Goal: Task Accomplishment & Management: Manage account settings

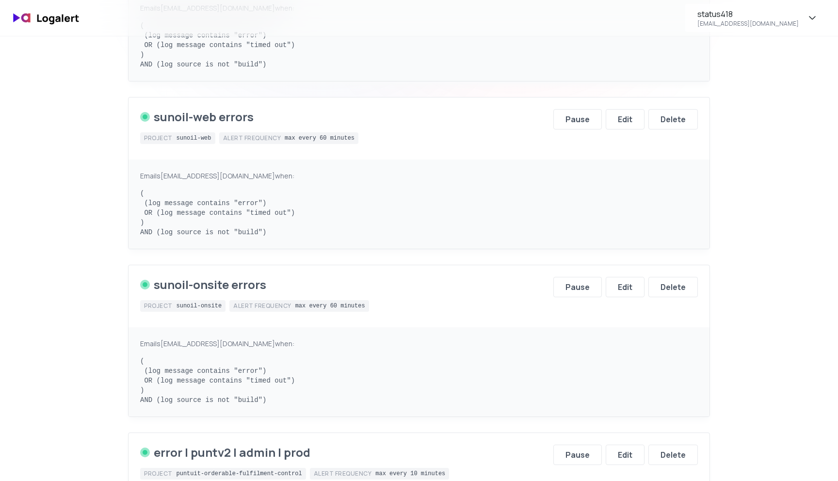
scroll to position [413, 0]
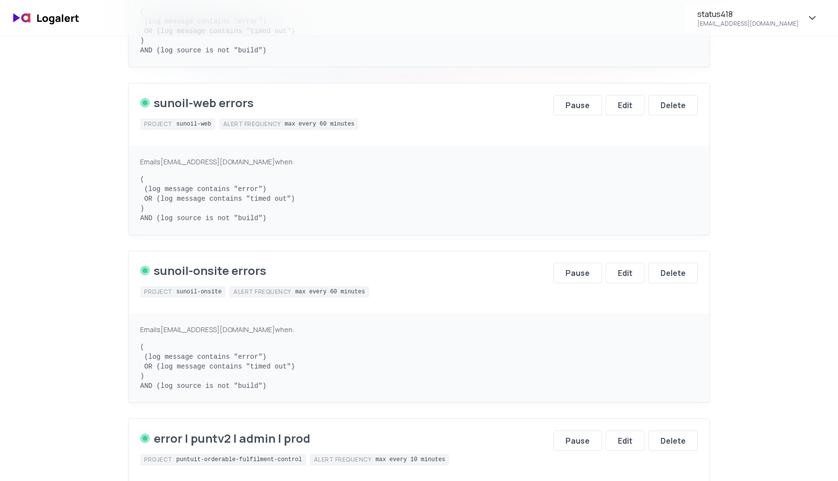
click at [238, 189] on pre "( (log message contains "error") OR (log message contains "timed out") ) AND (l…" at bounding box center [419, 199] width 558 height 48
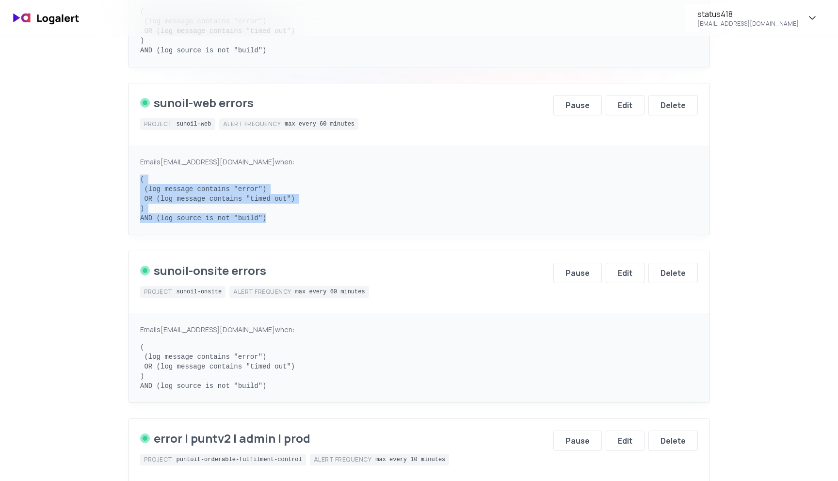
drag, startPoint x: 300, startPoint y: 225, endPoint x: 141, endPoint y: 181, distance: 165.3
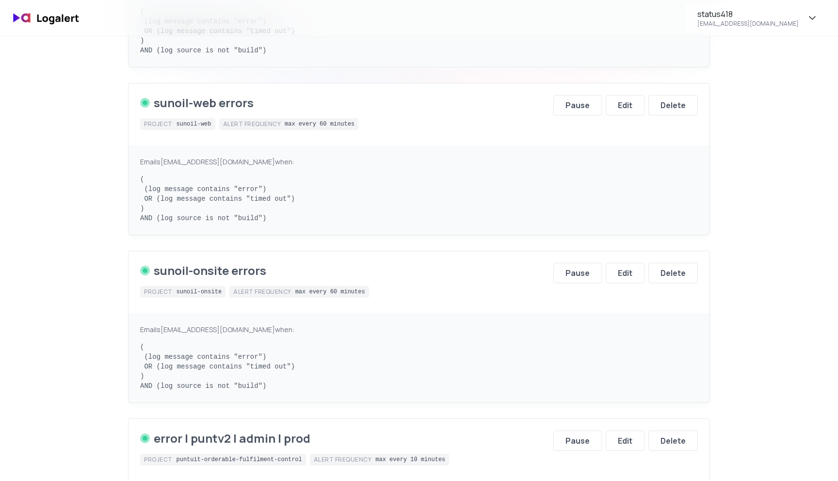
drag, startPoint x: 572, startPoint y: 142, endPoint x: 578, endPoint y: 141, distance: 5.9
click at [574, 142] on div "sunoil-web errors Project sunoil-web Alert frequency max every 60 minutes Pause…" at bounding box center [418, 114] width 581 height 62
click at [629, 105] on div "Edit" at bounding box center [625, 105] width 15 height 12
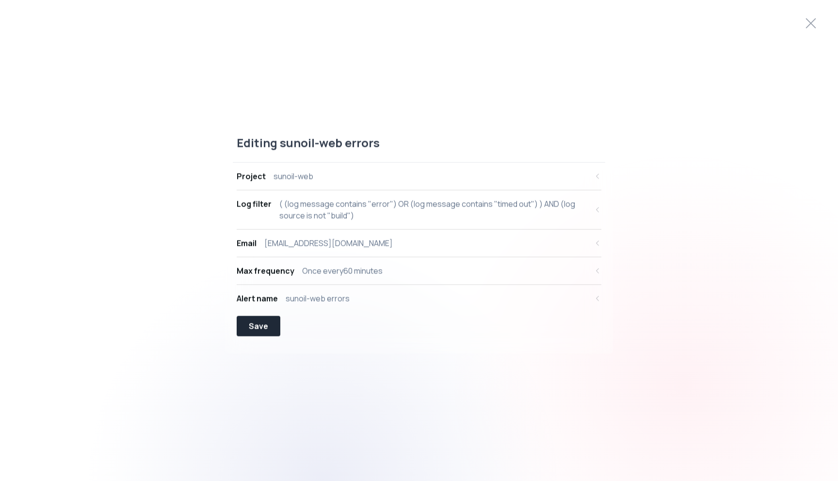
click at [230, 204] on div "Editing sunoil-web errors Project sunoil-web Log filter ( (log message contains…" at bounding box center [419, 241] width 388 height 226
drag, startPoint x: 235, startPoint y: 202, endPoint x: 365, endPoint y: 219, distance: 131.0
click at [359, 214] on div "Project sunoil-web Log filter ( (log message contains "error") OR (log message …" at bounding box center [419, 237] width 372 height 149
click at [646, 204] on div "Editing sunoil-web errors Project sunoil-web Log filter ( (log message contains…" at bounding box center [419, 241] width 838 height 234
drag, startPoint x: 194, startPoint y: 206, endPoint x: 321, endPoint y: 210, distance: 127.6
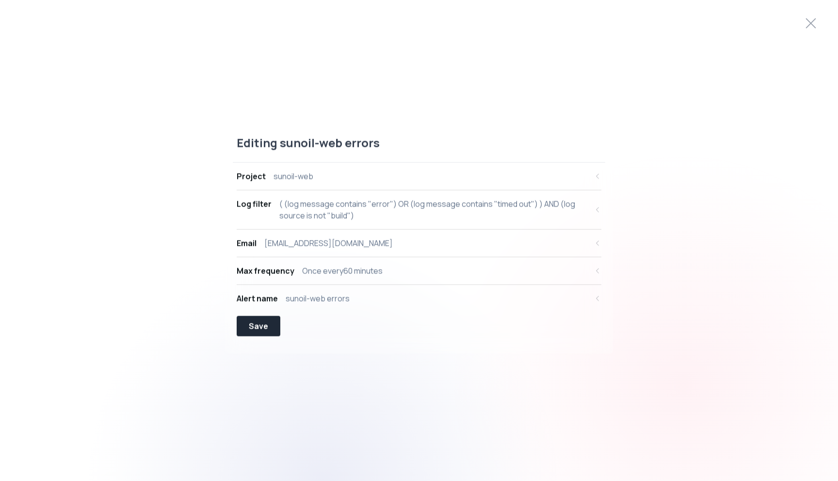
click at [321, 210] on div "Editing sunoil-web errors Project sunoil-web Log filter ( (log message contains…" at bounding box center [419, 241] width 838 height 234
drag, startPoint x: 235, startPoint y: 202, endPoint x: 370, endPoint y: 214, distance: 135.8
click at [367, 212] on div "Project sunoil-web Log filter ( (log message contains "error") OR (log message …" at bounding box center [419, 237] width 372 height 149
click at [593, 206] on button "Log filter ( (log message contains "error") OR (log message contains "timed out…" at bounding box center [419, 210] width 365 height 39
select select "message"
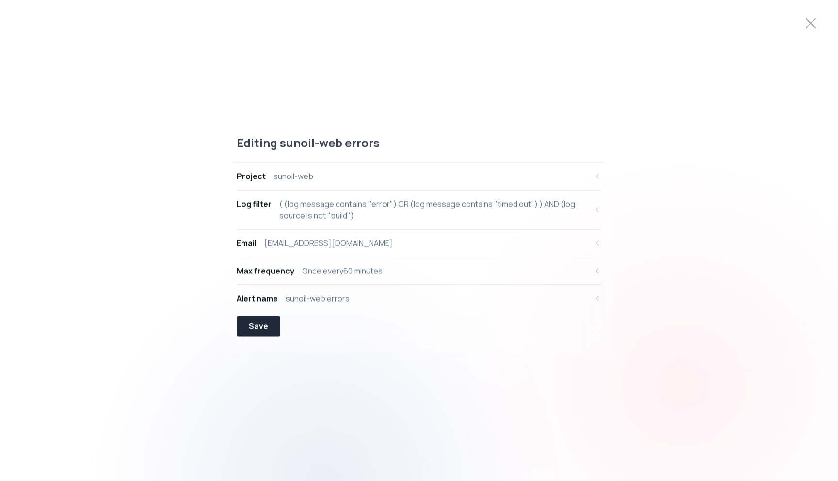
select select "CONTAINS"
select select "OR"
select select "message"
select select "CONTAINS"
select select "AND"
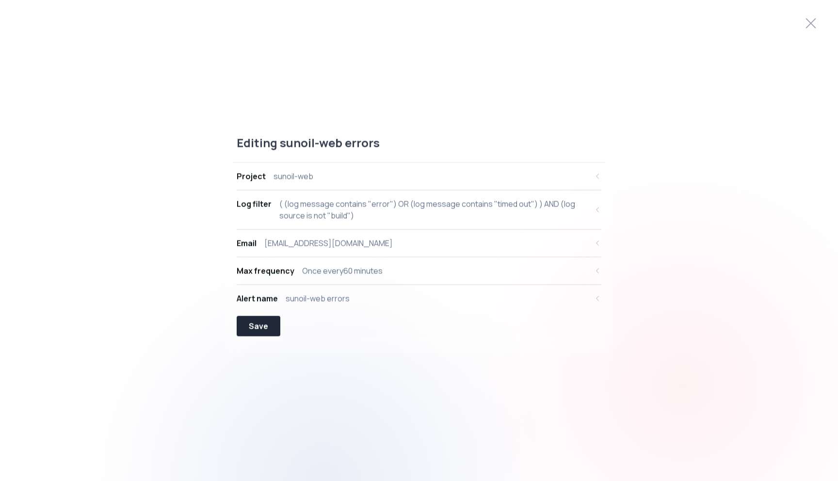
select select "source"
select select "NOT_EQUALS"
select select "build"
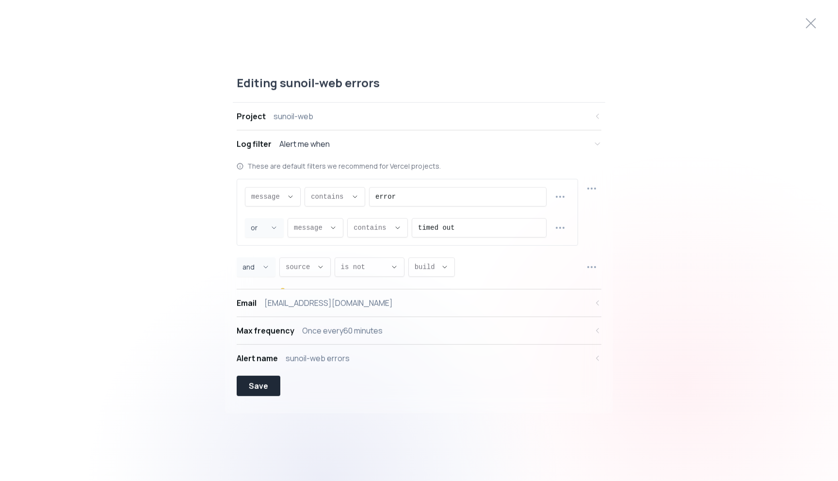
scroll to position [9, 0]
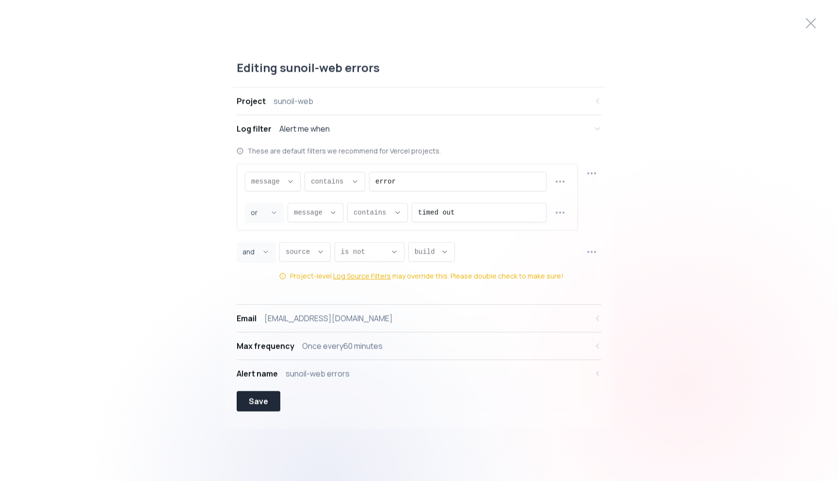
click at [660, 222] on div "Editing sunoil-web errors Project sunoil-web Log filter Alert me when These are…" at bounding box center [419, 240] width 838 height 385
click at [349, 178] on button "contains ," at bounding box center [335, 181] width 61 height 19
click at [696, 184] on div "Editing sunoil-web errors Project sunoil-web Log filter Alert me when These are…" at bounding box center [419, 240] width 838 height 385
click at [560, 181] on circle "button" at bounding box center [560, 181] width 1 height 1
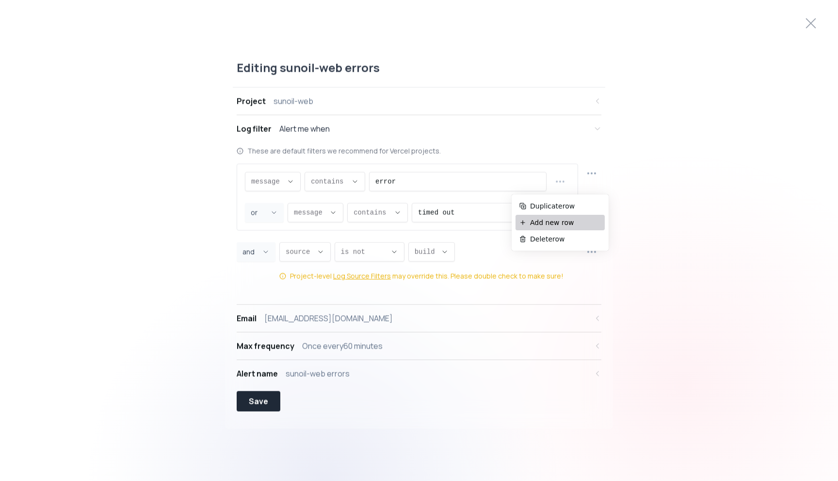
click at [549, 221] on span "Add new row" at bounding box center [565, 223] width 71 height 10
select select "OR"
select select "message"
select select "CONTAINS"
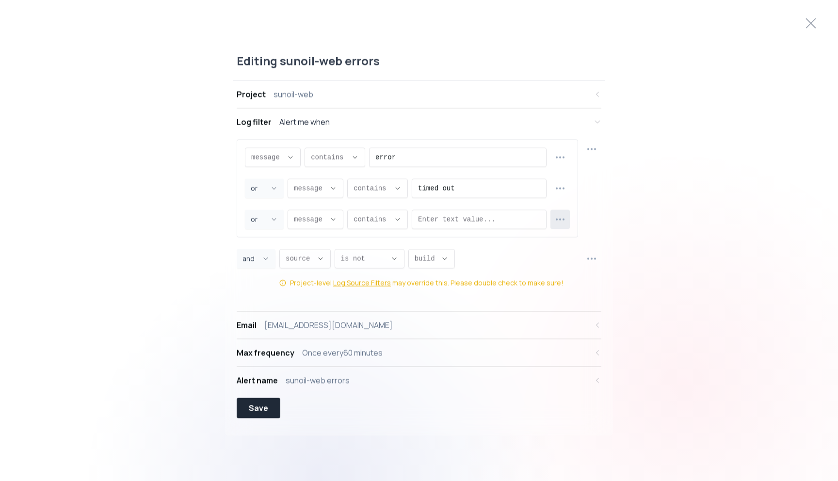
click at [560, 219] on circle "button" at bounding box center [560, 219] width 1 height 1
click at [546, 279] on span "Delete row" at bounding box center [565, 277] width 71 height 10
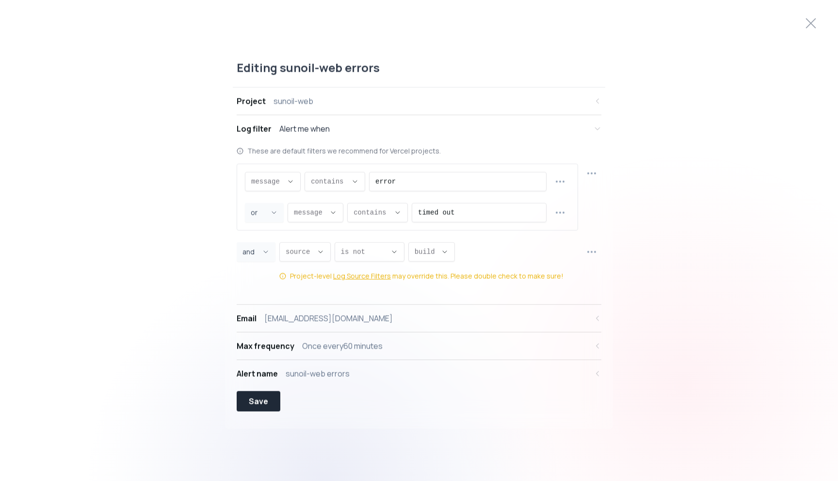
click at [702, 237] on div "Editing sunoil-web errors Project sunoil-web Log filter Alert me when These are…" at bounding box center [419, 240] width 838 height 385
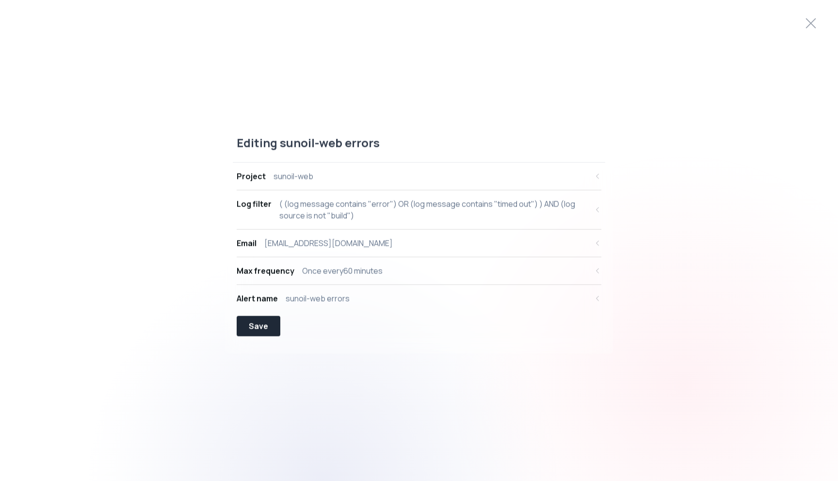
click at [589, 208] on button "Log filter ( (log message contains "error") OR (log message contains "timed out…" at bounding box center [419, 210] width 365 height 39
select select "message"
select select "CONTAINS"
select select "OR"
select select "message"
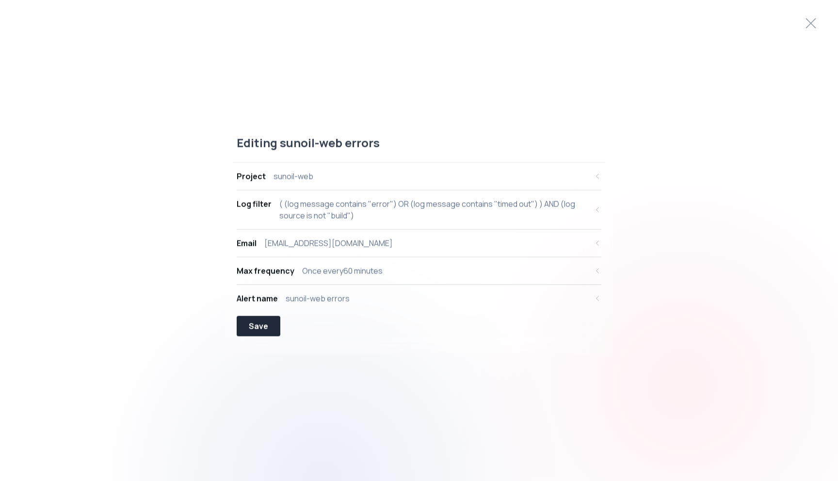
select select "CONTAINS"
select select "AND"
select select "source"
select select "NOT_EQUALS"
select select "build"
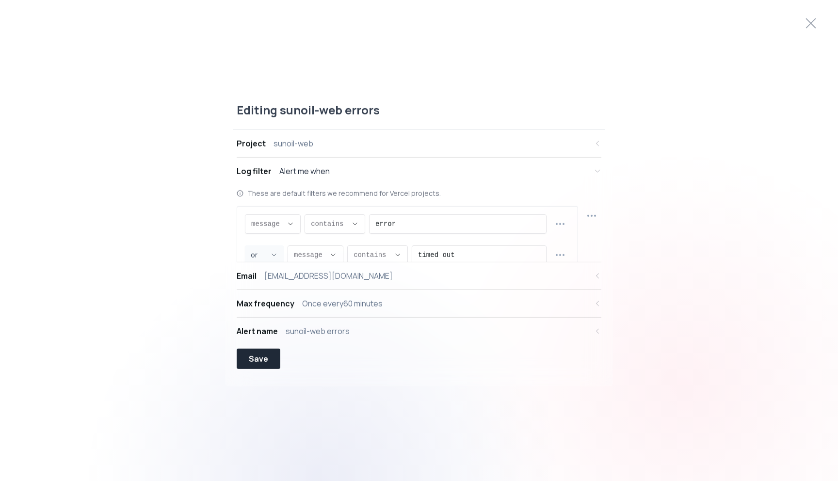
scroll to position [9, 0]
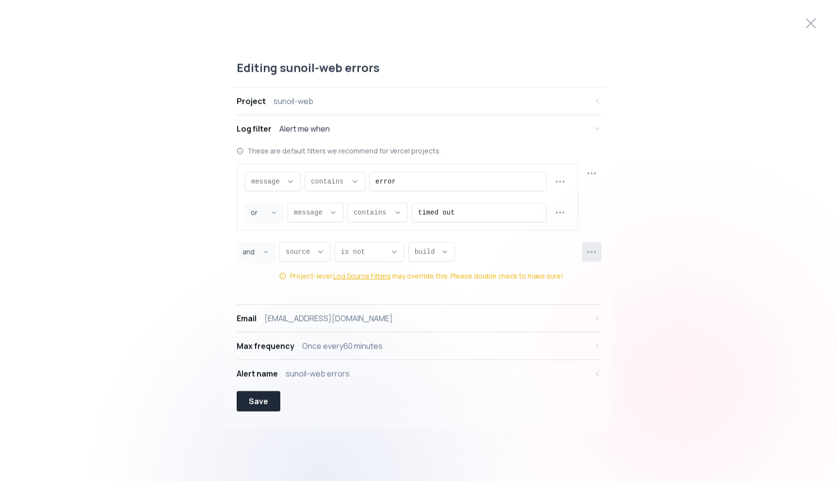
click at [592, 250] on icon "button" at bounding box center [592, 252] width 12 height 12
click at [582, 290] on span "Add new row" at bounding box center [597, 293] width 71 height 10
select select "AND"
select select "message"
select select "CONTAINS"
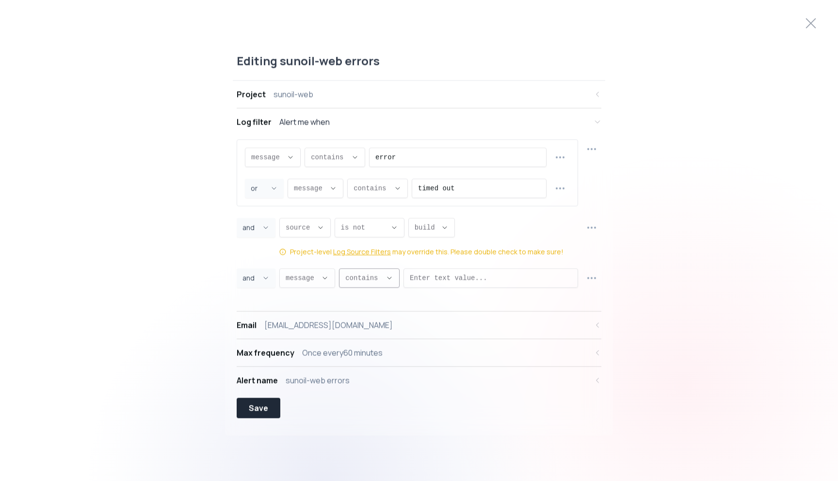
click at [364, 278] on span "contains ," at bounding box center [363, 278] width 36 height 10
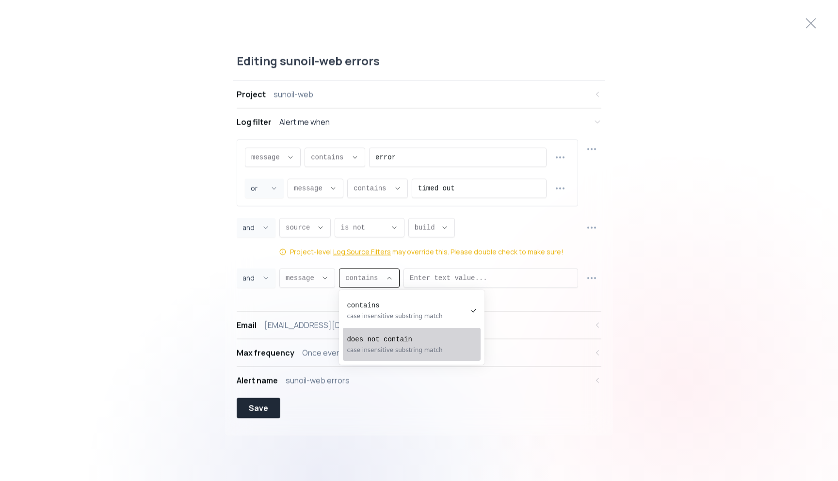
click at [376, 342] on pre "does not contain" at bounding box center [407, 340] width 120 height 10
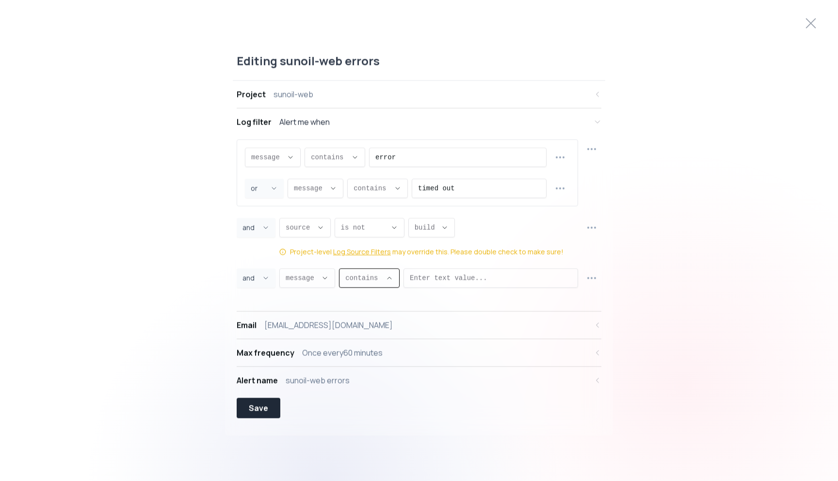
type input "NOT_CONTAINS"
select select "NOT_CONTAINS"
click at [468, 280] on input "Enter text value..." at bounding box center [500, 278] width 144 height 18
type input "errors"
click at [697, 278] on div "Editing sunoil-web errors Project sunoil-web Log filter Alert me when message m…" at bounding box center [419, 241] width 838 height 398
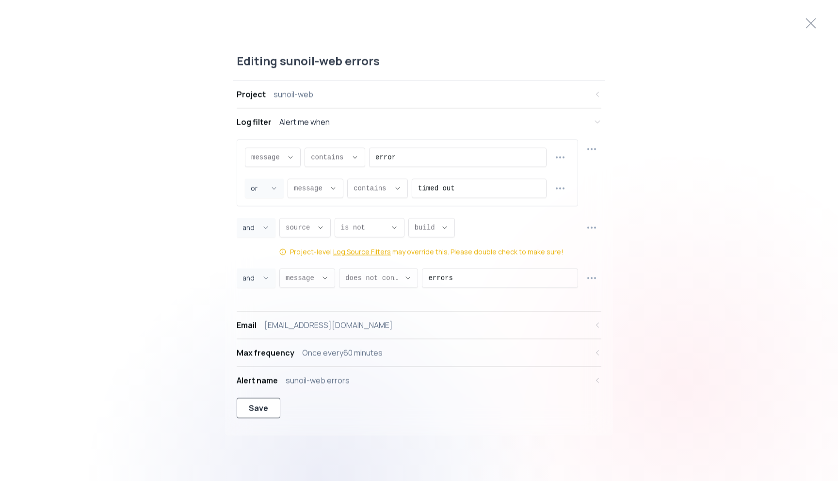
click at [260, 411] on div "Save" at bounding box center [258, 408] width 19 height 12
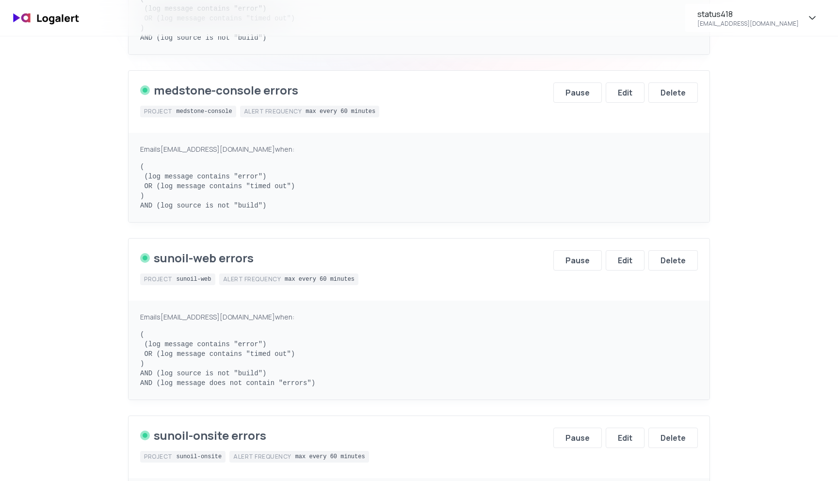
scroll to position [270, 0]
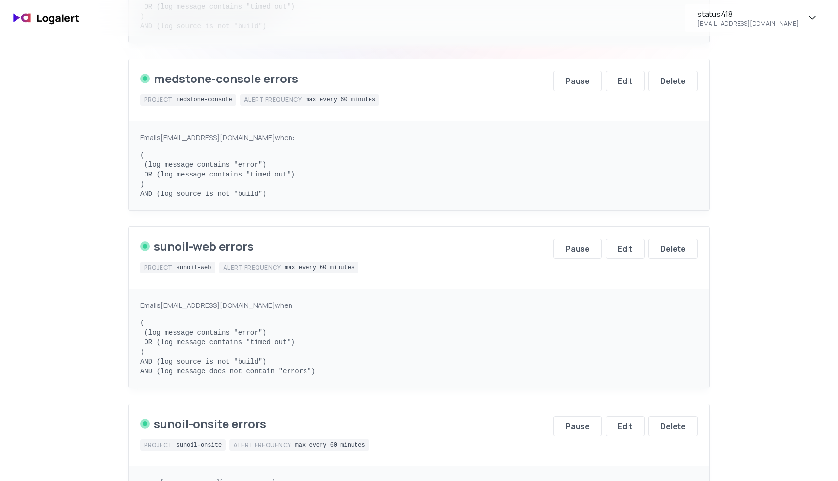
click at [639, 310] on div "Emails peterh@status418.nl when: ( (log message contains "error") OR (log messa…" at bounding box center [418, 338] width 581 height 99
click at [626, 246] on div "Edit" at bounding box center [625, 249] width 15 height 12
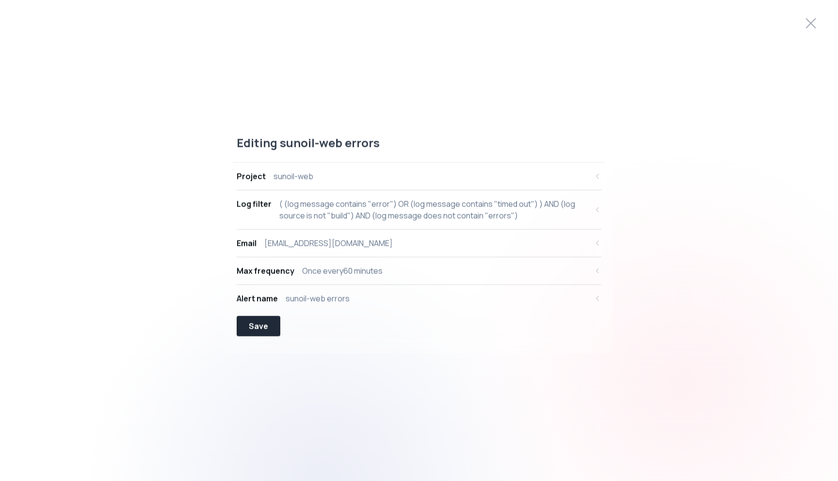
click at [596, 211] on icon "button" at bounding box center [598, 210] width 8 height 8
select select "message"
select select "CONTAINS"
select select "OR"
select select "message"
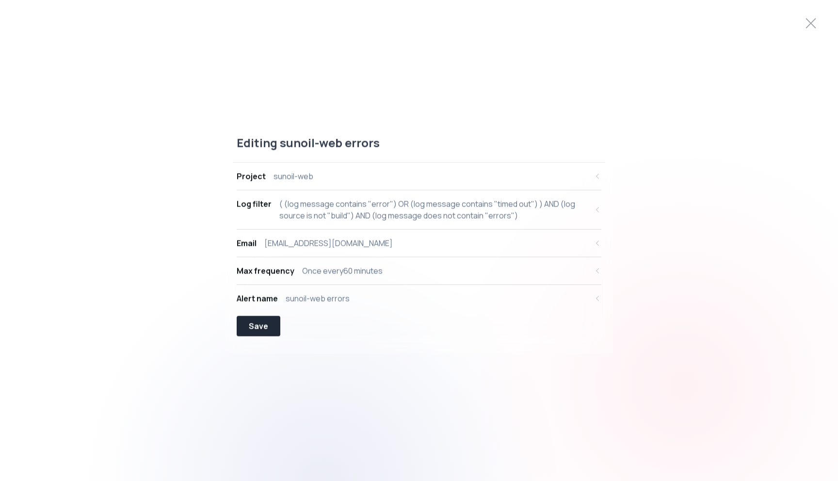
select select "CONTAINS"
select select "AND"
select select "source"
select select "NOT_EQUALS"
select select "build"
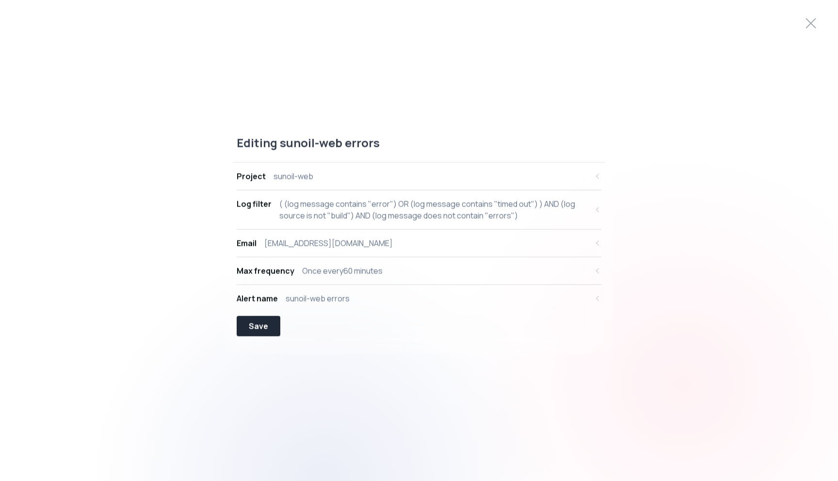
select select "AND"
select select "message"
select select "NOT_CONTAINS"
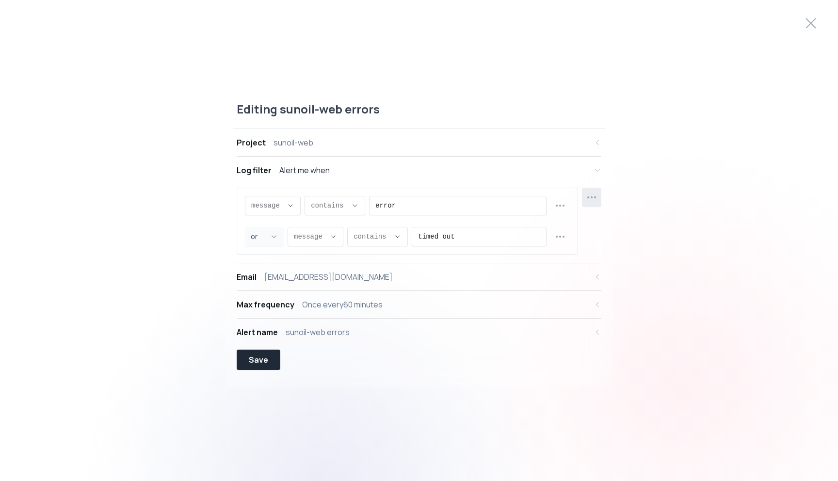
scroll to position [9, 0]
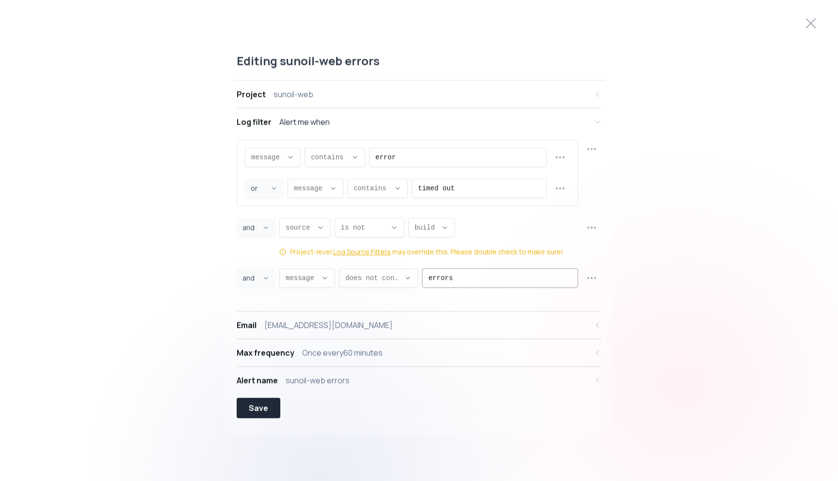
click at [430, 281] on input "errors" at bounding box center [500, 278] width 144 height 18
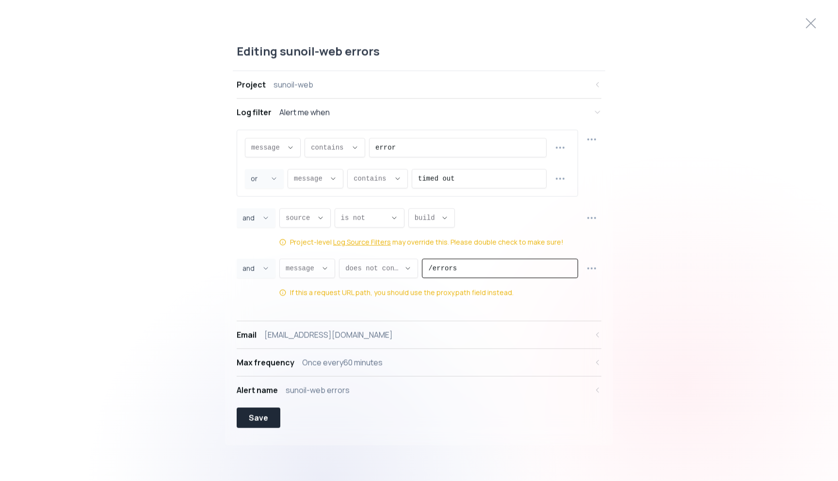
type input "errors"
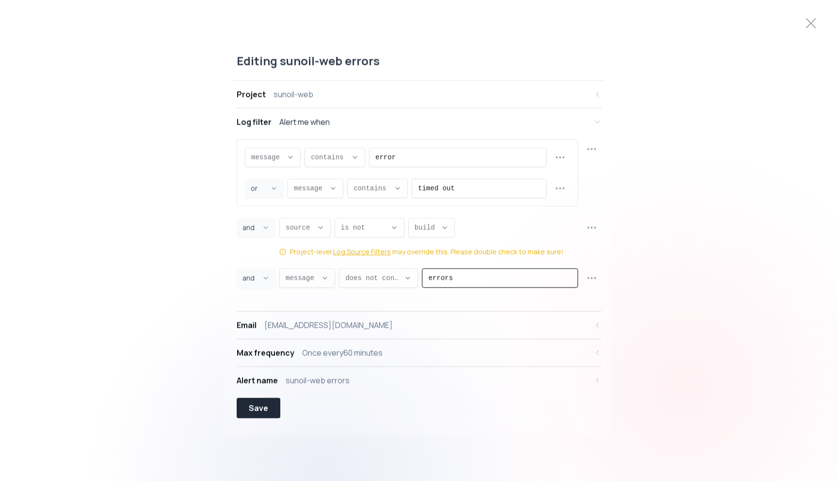
click at [508, 283] on input "errors" at bounding box center [500, 278] width 144 height 18
click at [430, 280] on input "errors?" at bounding box center [500, 278] width 144 height 18
type input "errors?"
click at [390, 279] on span "does not contain ," at bounding box center [372, 278] width 55 height 10
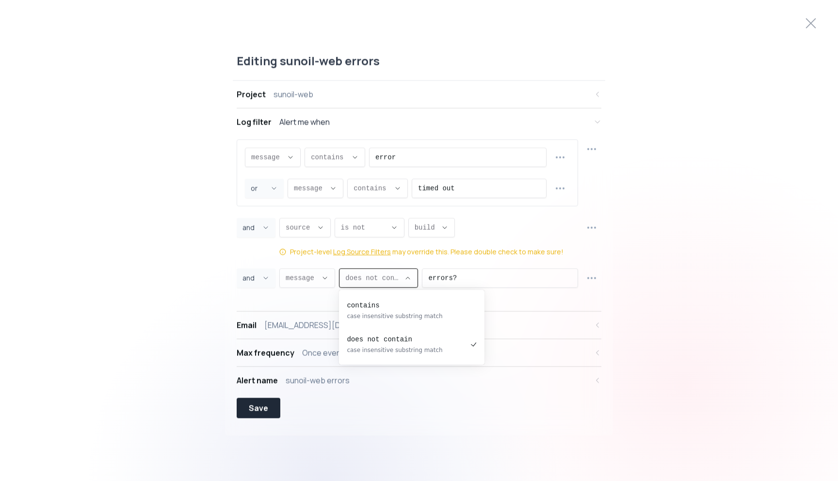
click at [390, 279] on span "does not contain ," at bounding box center [372, 278] width 55 height 10
click at [315, 277] on span "message ," at bounding box center [302, 278] width 32 height 10
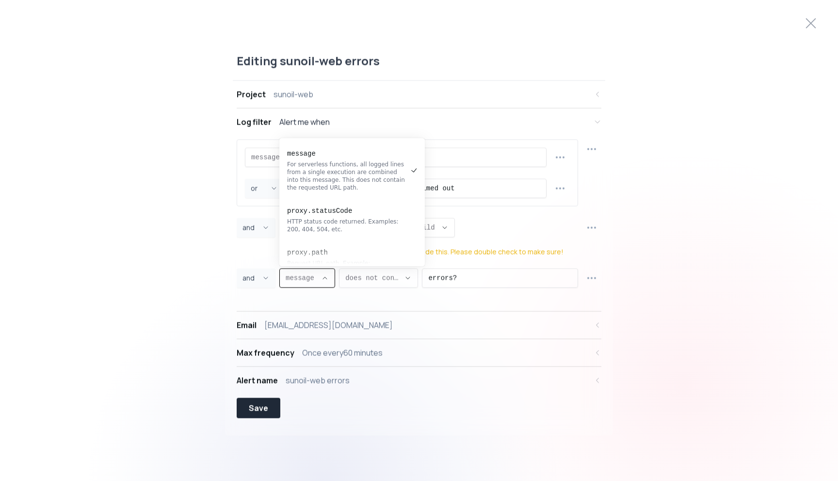
click at [315, 277] on span "message ," at bounding box center [302, 278] width 32 height 10
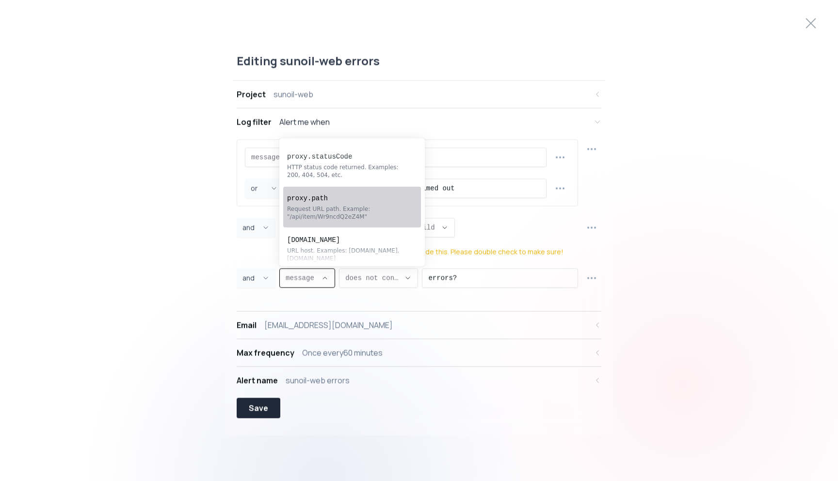
scroll to position [56, 0]
click at [367, 212] on div "Request URL path. Example: "/api/item/Wr9ncdQ2eZ4M"" at bounding box center [347, 212] width 120 height 16
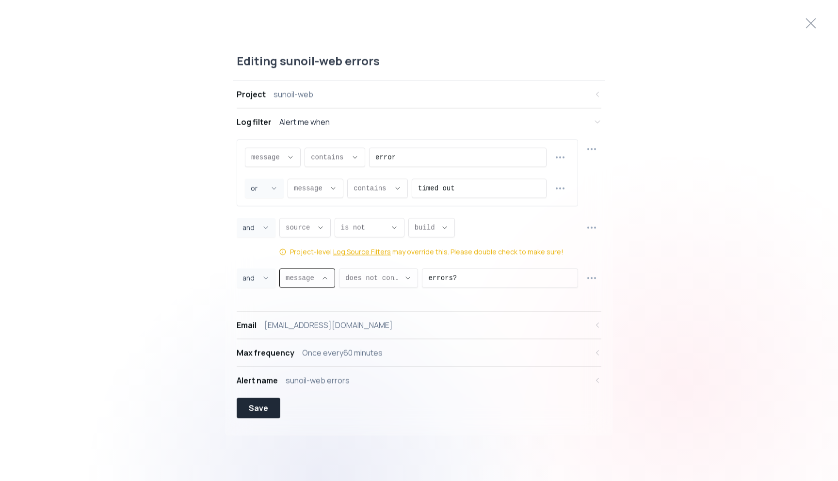
type input "proxy.path"
select select "proxy.path"
click at [396, 279] on span "does not contain ," at bounding box center [386, 278] width 55 height 10
click at [492, 278] on input "errors?" at bounding box center [506, 278] width 129 height 18
click at [441, 278] on div "errors?" at bounding box center [507, 278] width 142 height 19
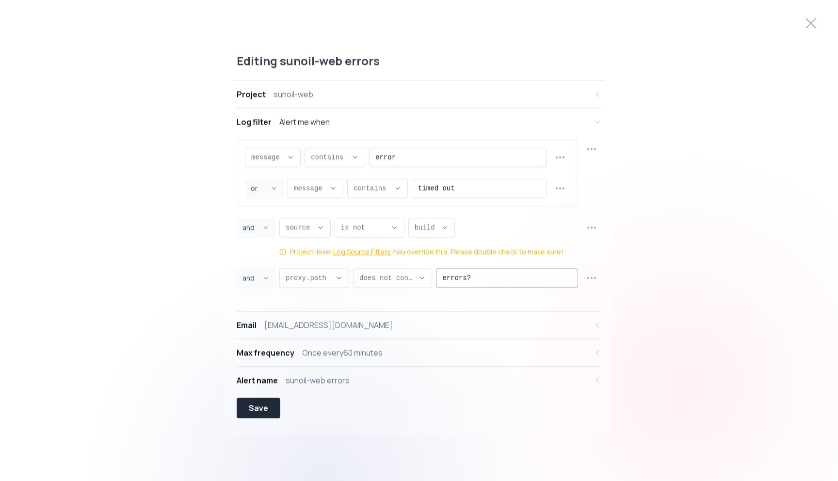
click at [441, 279] on div "errors?" at bounding box center [507, 278] width 142 height 19
click at [490, 277] on input "/errors?" at bounding box center [506, 278] width 129 height 18
type input "/errors"
click at [261, 408] on div "Save" at bounding box center [258, 408] width 19 height 12
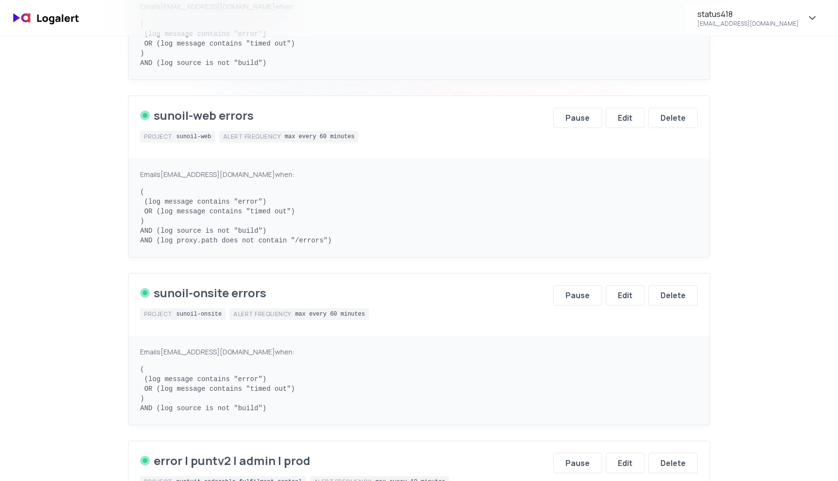
scroll to position [401, 0]
